Goal: Task Accomplishment & Management: Manage account settings

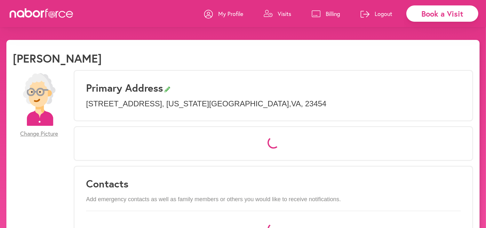
select select "*"
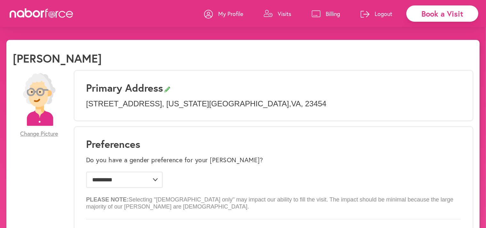
click at [281, 13] on p "Visits" at bounding box center [284, 14] width 13 height 8
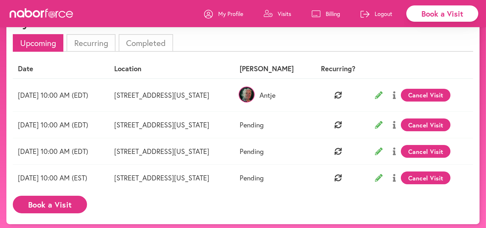
scroll to position [36, 0]
click at [423, 92] on button "Cancel Visit" at bounding box center [426, 95] width 50 height 13
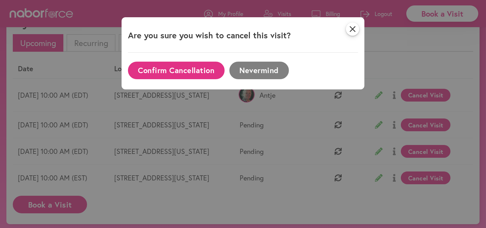
click at [207, 69] on button "Confirm Cancellation" at bounding box center [176, 71] width 97 height 18
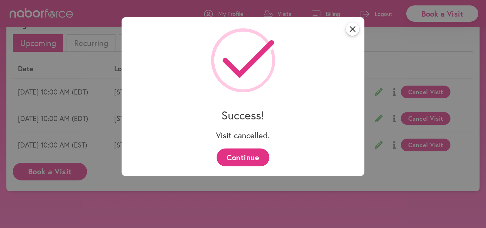
click at [241, 158] on button "Continue" at bounding box center [243, 158] width 53 height 18
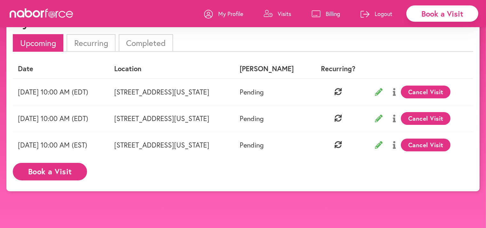
click at [441, 91] on button "Cancel Visit" at bounding box center [426, 92] width 50 height 13
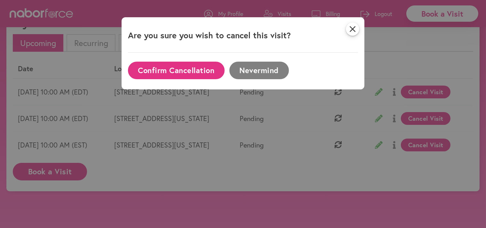
click at [204, 71] on button "Confirm Cancellation" at bounding box center [176, 71] width 97 height 18
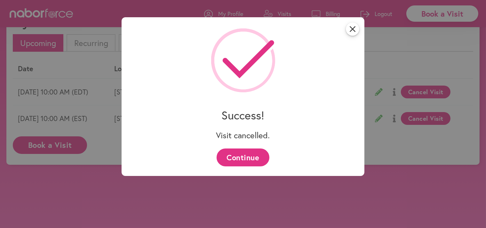
click at [421, 91] on div "close Success! Visit cancelled. Continue" at bounding box center [243, 114] width 486 height 228
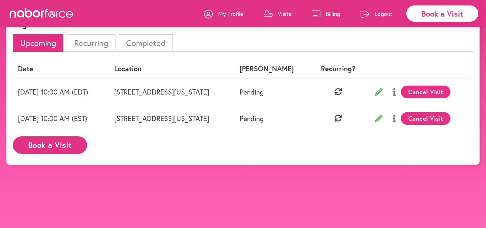
click at [436, 92] on button "Cancel Visit" at bounding box center [426, 92] width 50 height 13
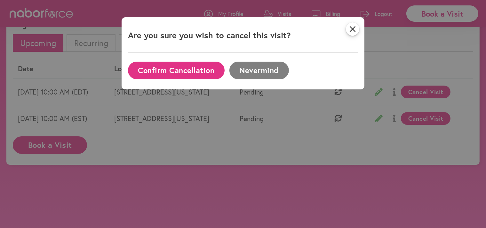
click at [203, 72] on button "Confirm Cancellation" at bounding box center [176, 71] width 97 height 18
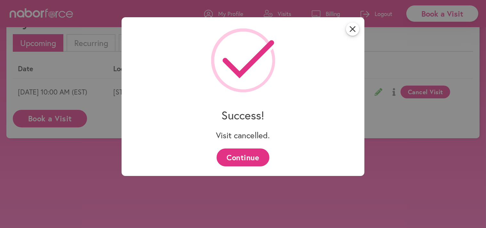
click at [253, 149] on button "Continue" at bounding box center [243, 158] width 53 height 18
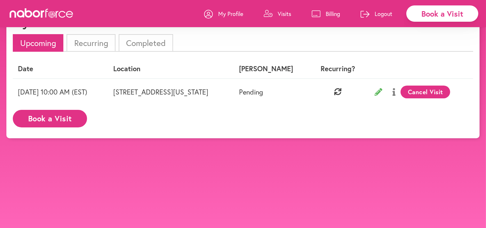
click at [428, 90] on button "Cancel Visit" at bounding box center [426, 92] width 50 height 13
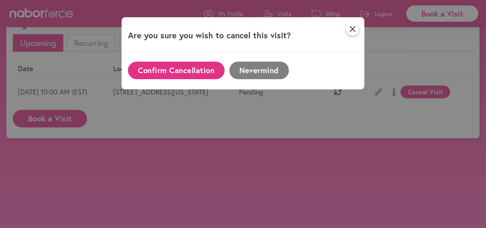
click at [191, 70] on button "Confirm Cancellation" at bounding box center [176, 71] width 97 height 18
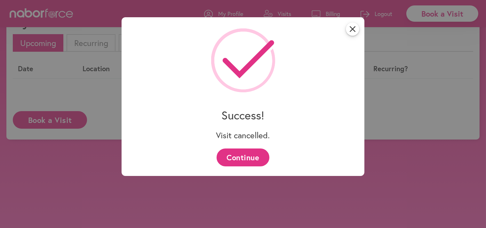
click at [81, 45] on div "close Success! Visit cancelled. Continue" at bounding box center [243, 114] width 486 height 228
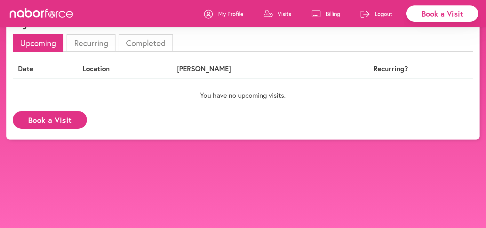
click at [81, 45] on li "Recurring" at bounding box center [91, 43] width 49 height 18
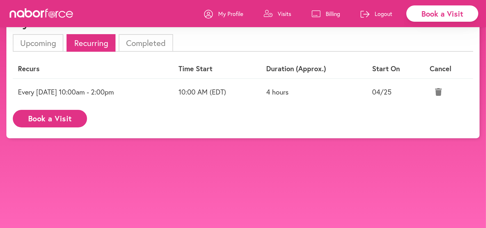
click at [438, 91] on icon at bounding box center [438, 92] width 7 height 8
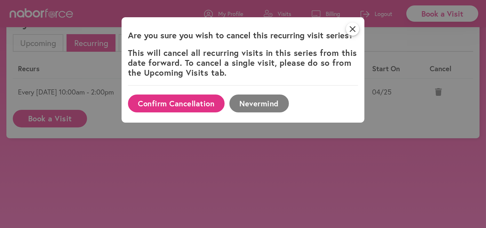
click at [194, 100] on button "Confirm Cancellation" at bounding box center [176, 104] width 97 height 18
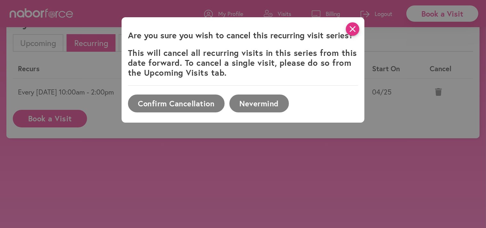
click at [357, 29] on icon "close" at bounding box center [352, 28] width 13 height 13
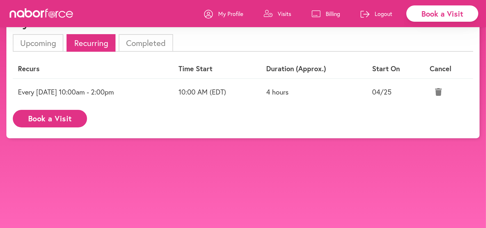
click at [440, 90] on icon at bounding box center [438, 92] width 7 height 8
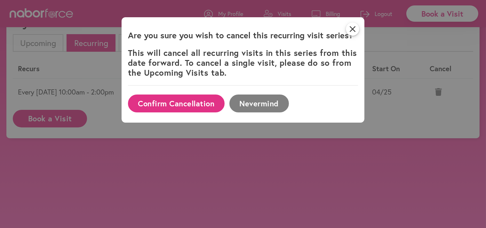
click at [186, 103] on button "Confirm Cancellation" at bounding box center [176, 104] width 97 height 18
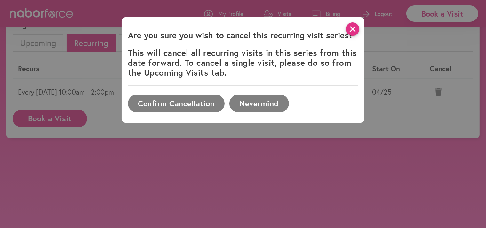
click at [357, 27] on icon "close" at bounding box center [352, 28] width 13 height 13
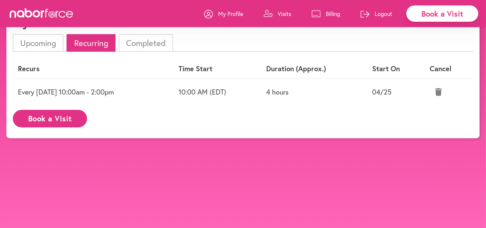
click at [135, 43] on li "Completed" at bounding box center [146, 43] width 54 height 18
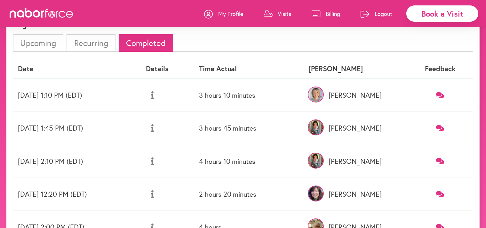
click at [83, 44] on li "Recurring" at bounding box center [91, 43] width 49 height 18
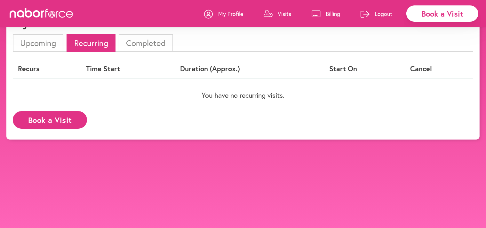
click at [40, 44] on li "Upcoming" at bounding box center [38, 43] width 51 height 18
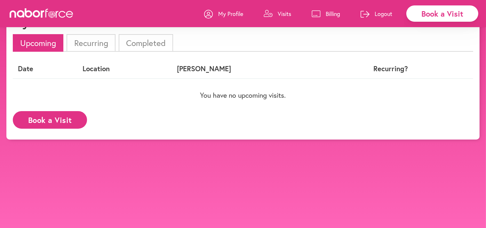
click at [95, 44] on li "Recurring" at bounding box center [91, 43] width 49 height 18
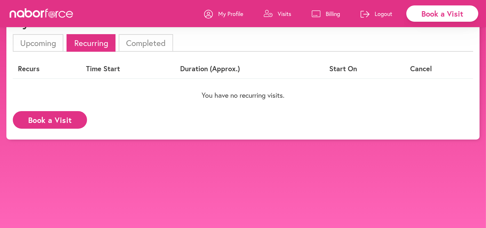
click at [38, 44] on li "Upcoming" at bounding box center [38, 43] width 51 height 18
